Goal: Task Accomplishment & Management: Manage account settings

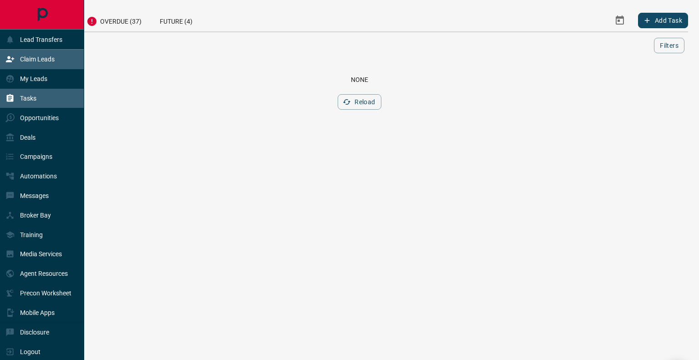
click at [26, 60] on p "Claim Leads" at bounding box center [37, 58] width 35 height 7
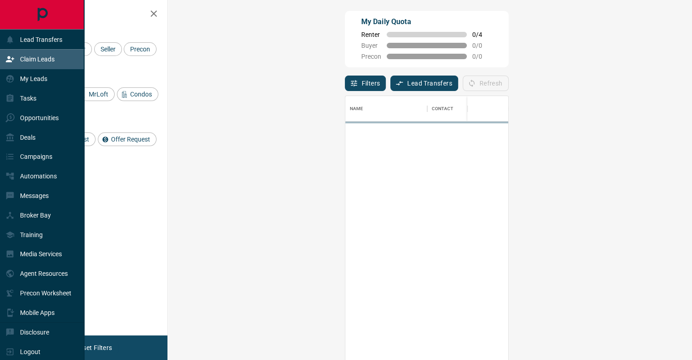
scroll to position [266, 497]
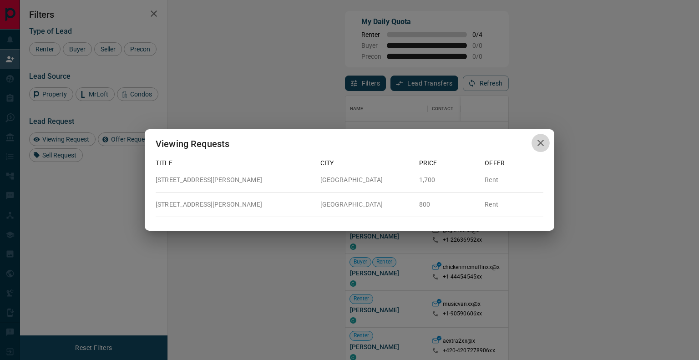
click at [539, 145] on icon "button" at bounding box center [540, 142] width 11 height 11
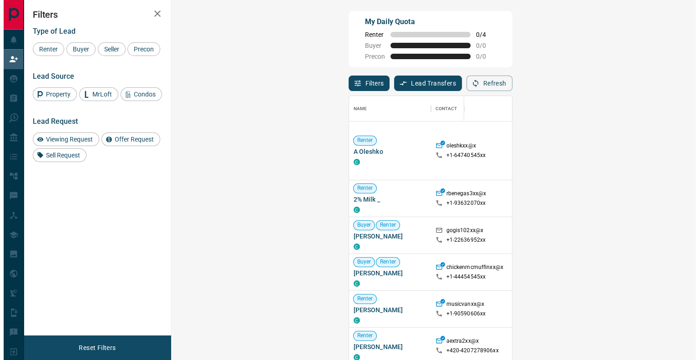
scroll to position [7, 7]
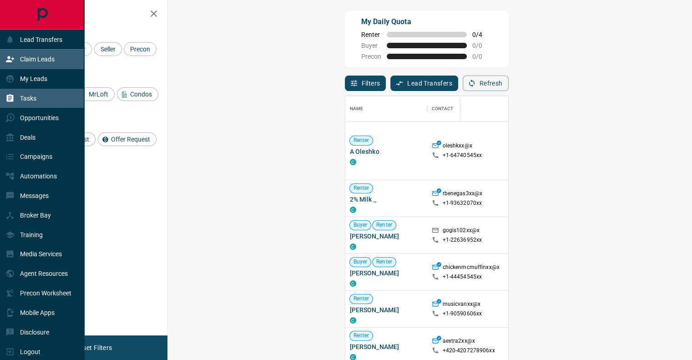
click at [29, 99] on p "Tasks" at bounding box center [28, 98] width 16 height 7
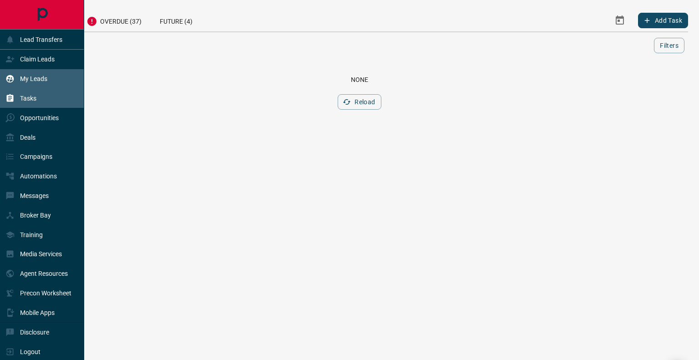
click at [28, 85] on div "My Leads" at bounding box center [26, 78] width 42 height 15
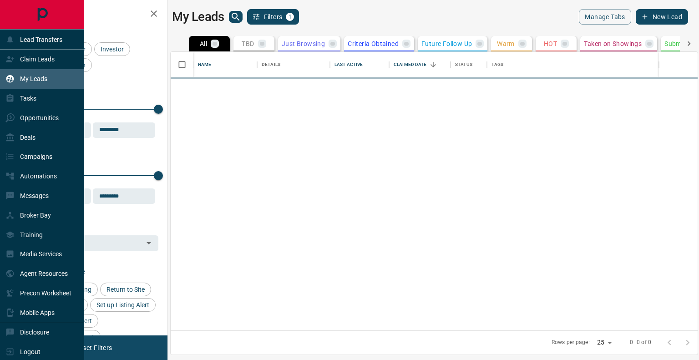
scroll to position [272, 520]
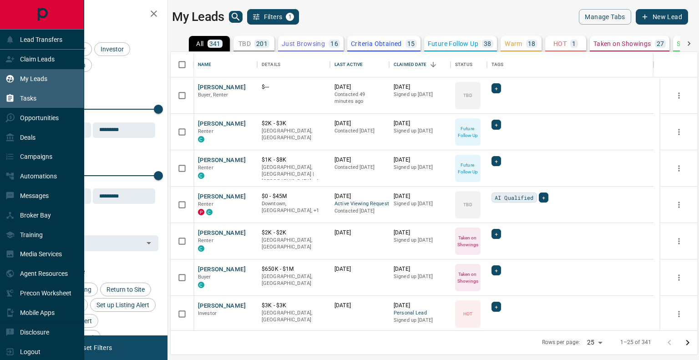
click at [29, 100] on p "Tasks" at bounding box center [28, 98] width 16 height 7
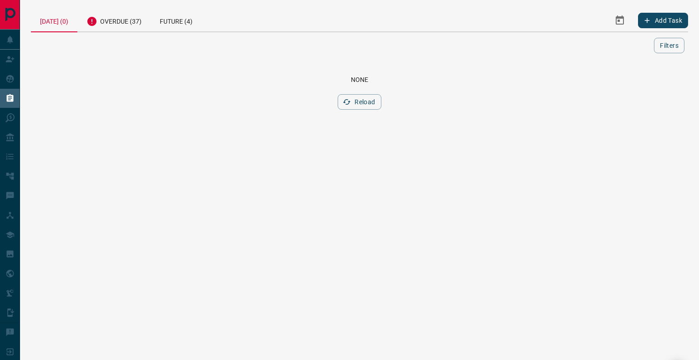
click at [47, 23] on div "[DATE] (0)" at bounding box center [54, 20] width 46 height 23
click at [369, 100] on button "Reload" at bounding box center [359, 101] width 43 height 15
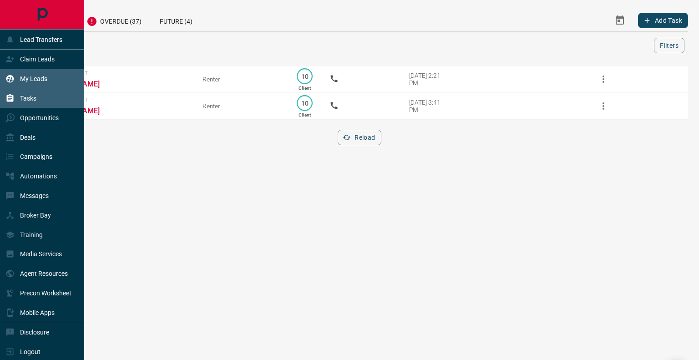
click at [25, 80] on p "My Leads" at bounding box center [33, 78] width 27 height 7
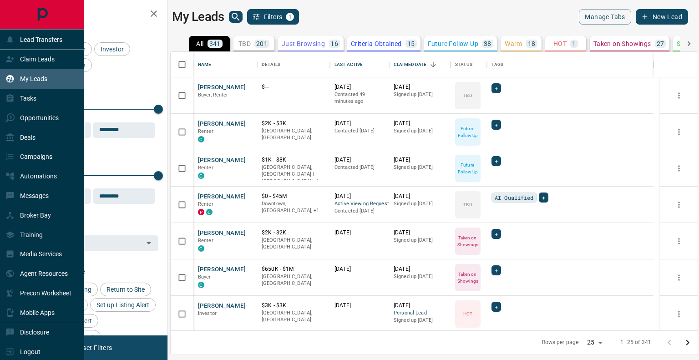
scroll to position [272, 520]
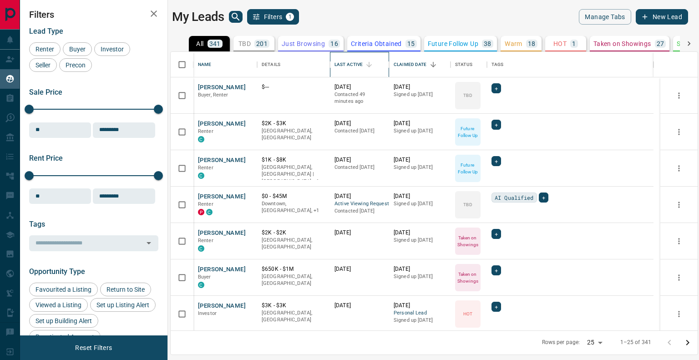
click at [353, 62] on div "Last Active" at bounding box center [348, 64] width 28 height 25
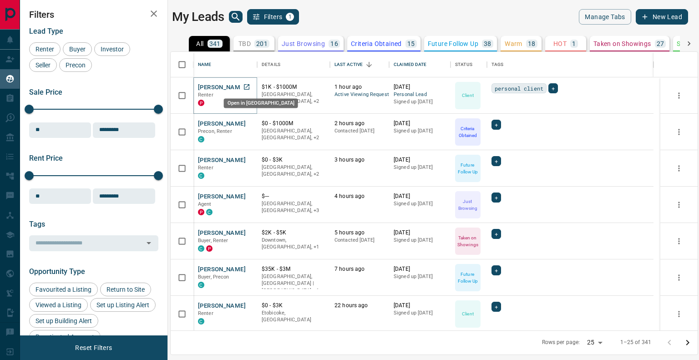
click at [246, 86] on icon "Open in New Tab" at bounding box center [246, 86] width 5 height 5
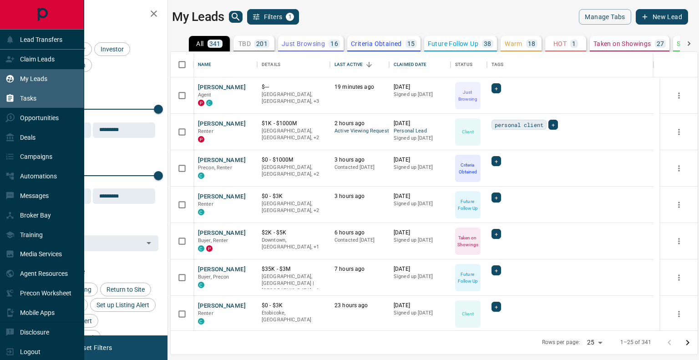
click at [16, 98] on div "Tasks" at bounding box center [20, 98] width 31 height 15
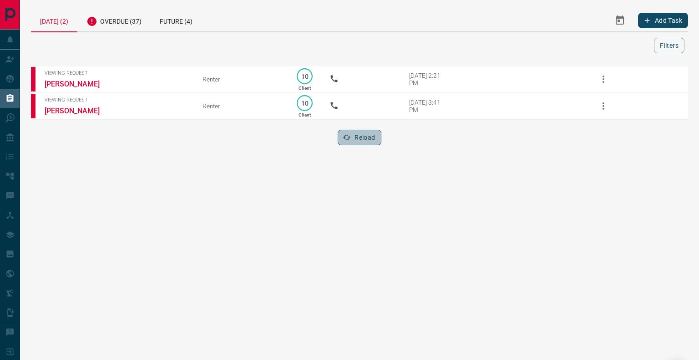
click at [353, 145] on button "Reload" at bounding box center [359, 137] width 43 height 15
click at [328, 47] on div at bounding box center [344, 45] width 619 height 15
click at [363, 141] on button "Reload" at bounding box center [359, 137] width 43 height 15
click at [212, 179] on html "Lead Transfers Claim Leads My Leads Tasks Opportunities Deals Campaigns Automat…" at bounding box center [349, 180] width 699 height 360
click at [233, 43] on div at bounding box center [344, 45] width 619 height 15
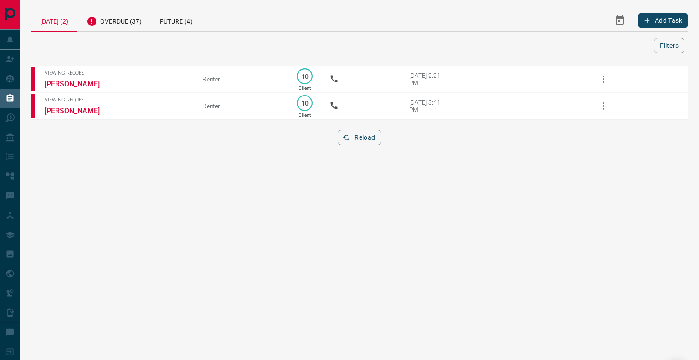
click at [218, 60] on div "[DATE] (2) Overdue (37) Future (4) Add Task Filters Scroll to Top Viewing Reque…" at bounding box center [359, 82] width 657 height 147
